Goal: Task Accomplishment & Management: Complete application form

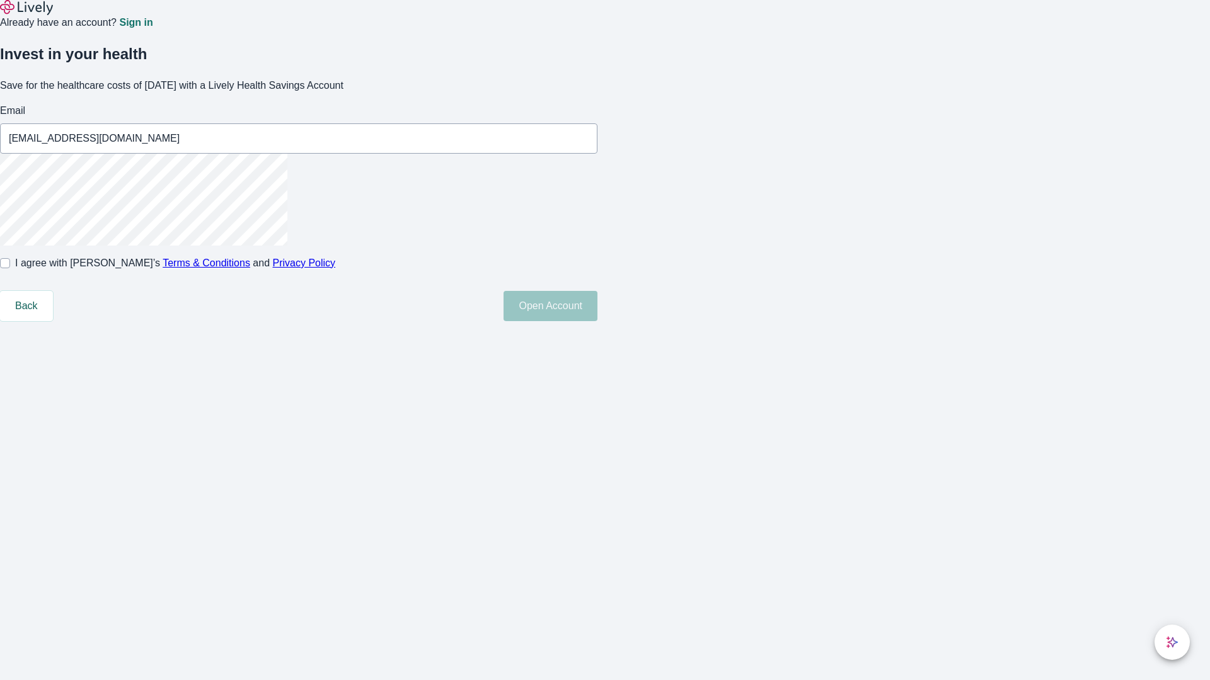
click at [10, 268] on input "I agree with Lively’s Terms & Conditions and Privacy Policy" at bounding box center [5, 263] width 10 height 10
checkbox input "true"
click at [597, 321] on button "Open Account" at bounding box center [550, 306] width 94 height 30
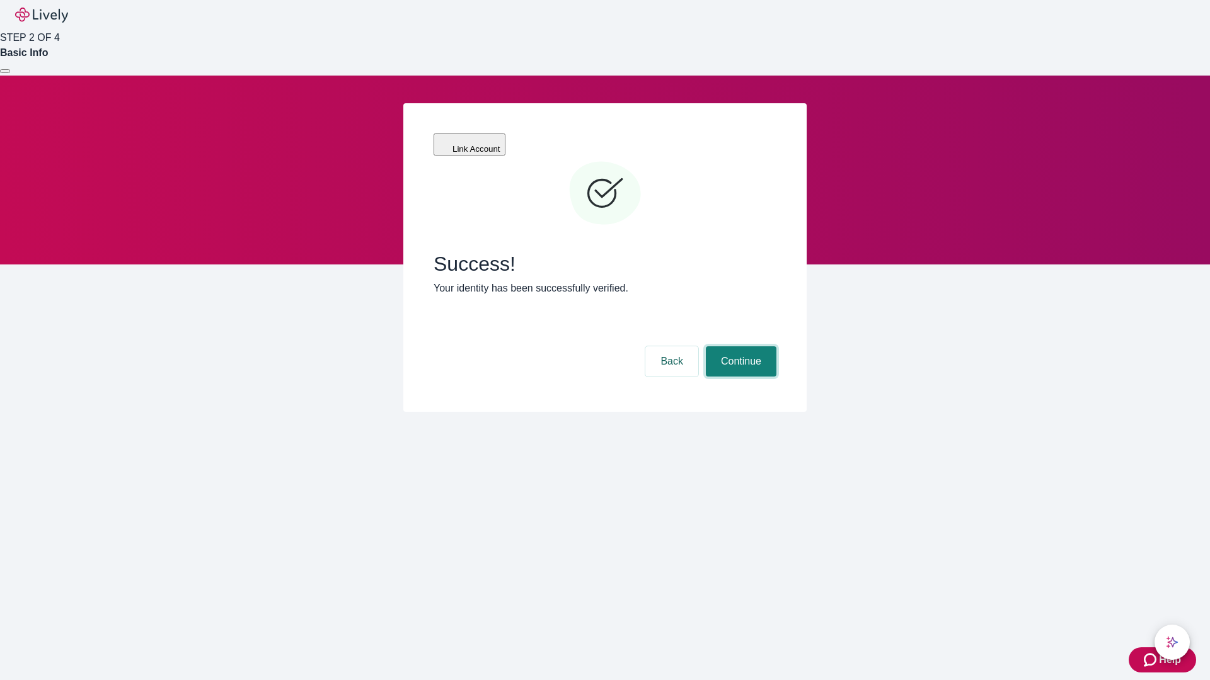
click at [739, 347] on button "Continue" at bounding box center [741, 362] width 71 height 30
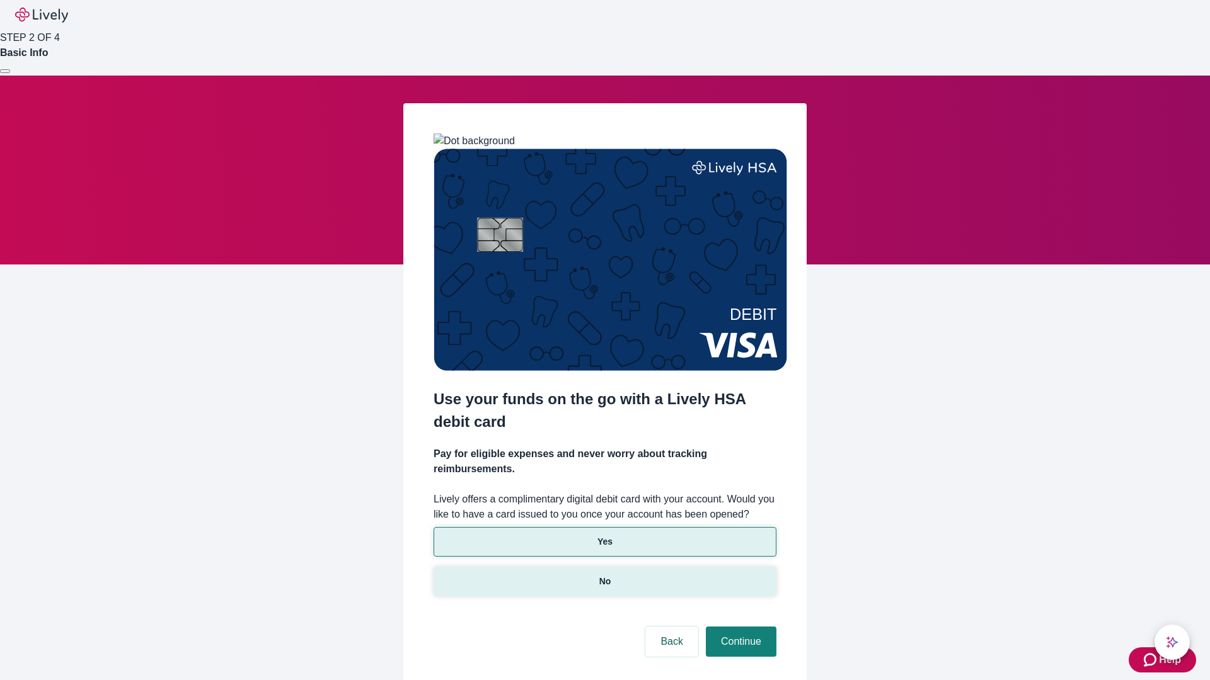
click at [604, 575] on p "No" at bounding box center [605, 581] width 12 height 13
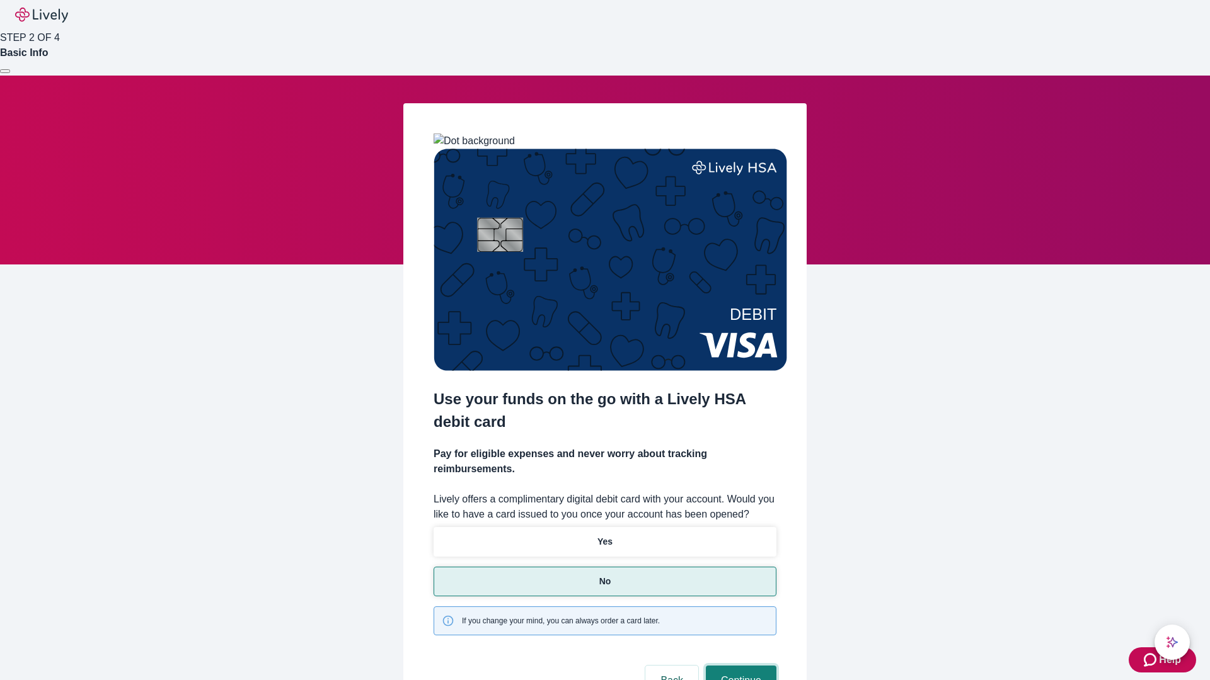
click at [739, 666] on button "Continue" at bounding box center [741, 681] width 71 height 30
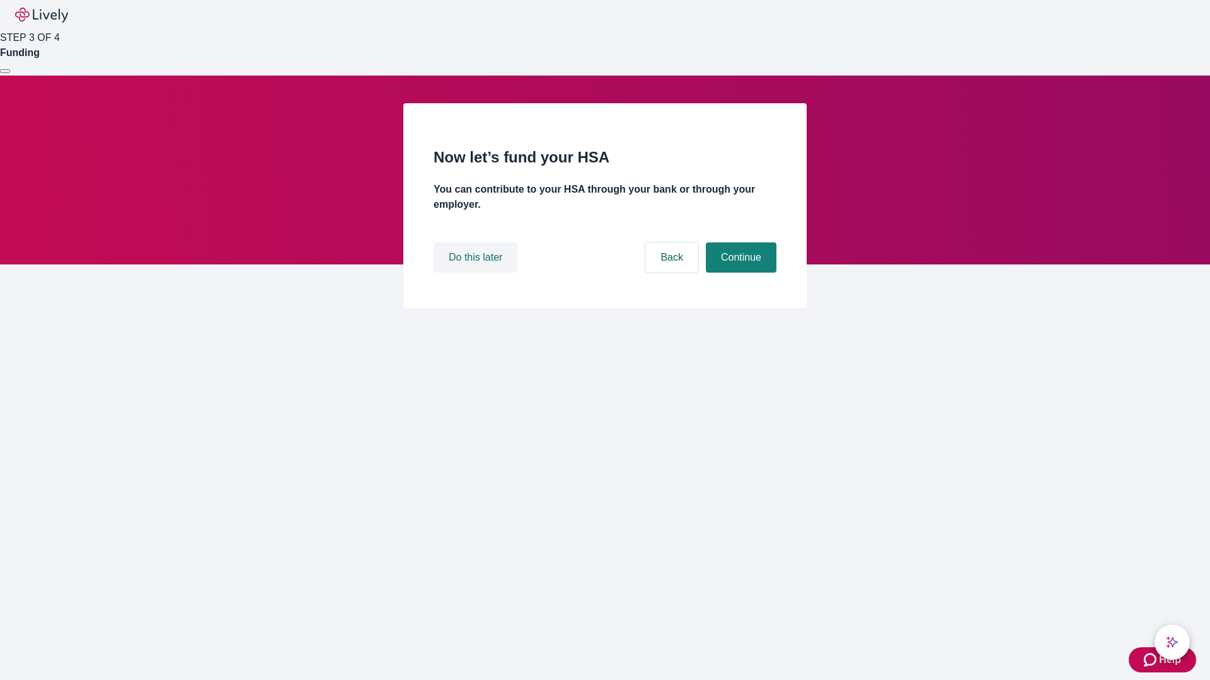
click at [477, 273] on button "Do this later" at bounding box center [475, 258] width 84 height 30
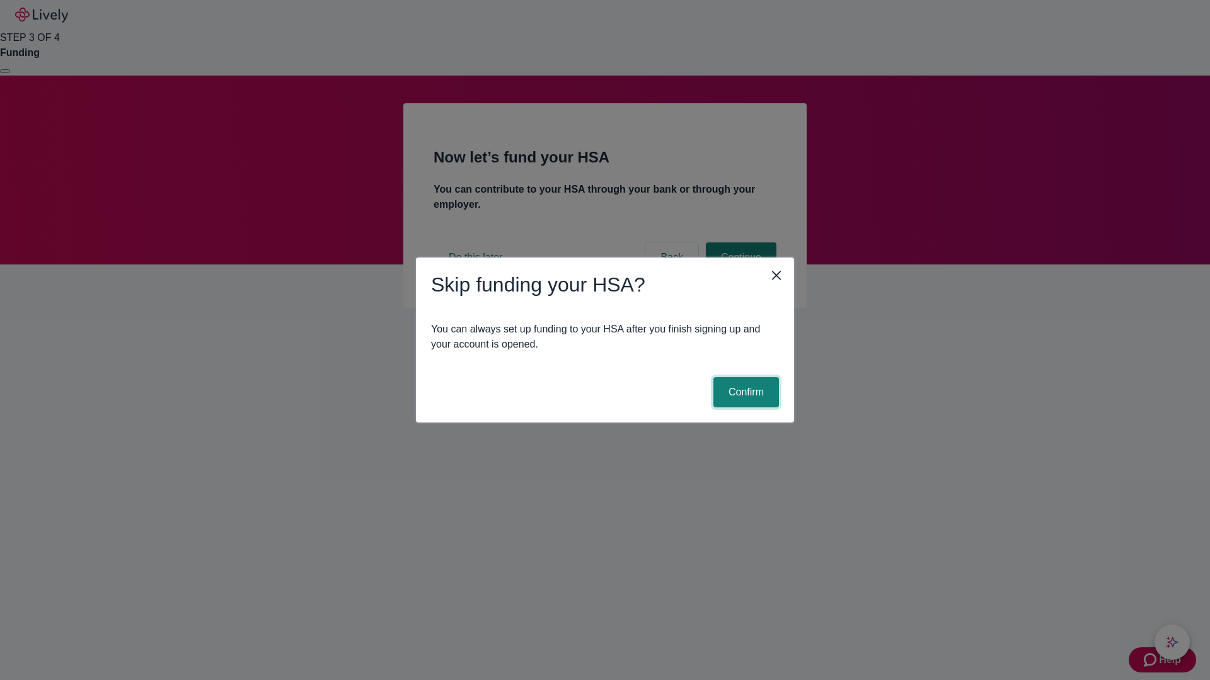
click at [744, 393] on button "Confirm" at bounding box center [746, 392] width 66 height 30
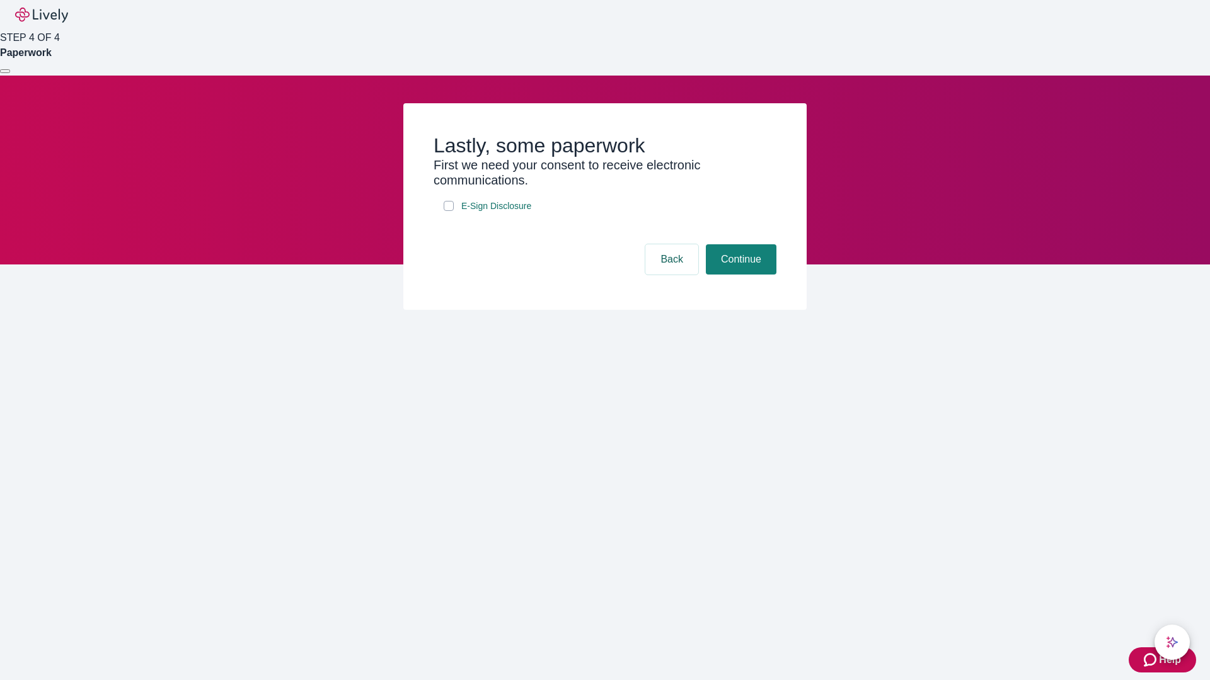
click at [449, 211] on input "E-Sign Disclosure" at bounding box center [449, 206] width 10 height 10
checkbox input "true"
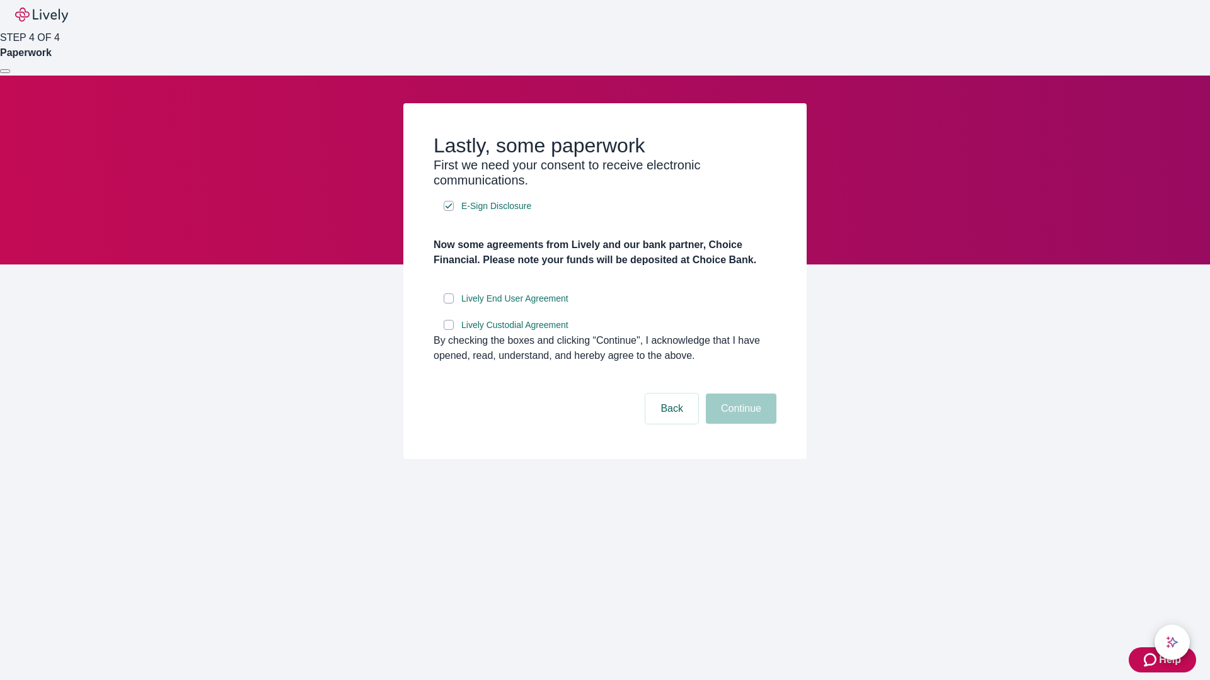
click at [449, 304] on input "Lively End User Agreement" at bounding box center [449, 299] width 10 height 10
checkbox input "true"
click at [449, 330] on input "Lively Custodial Agreement" at bounding box center [449, 325] width 10 height 10
checkbox input "true"
click at [739, 424] on button "Continue" at bounding box center [741, 409] width 71 height 30
